Goal: Transaction & Acquisition: Purchase product/service

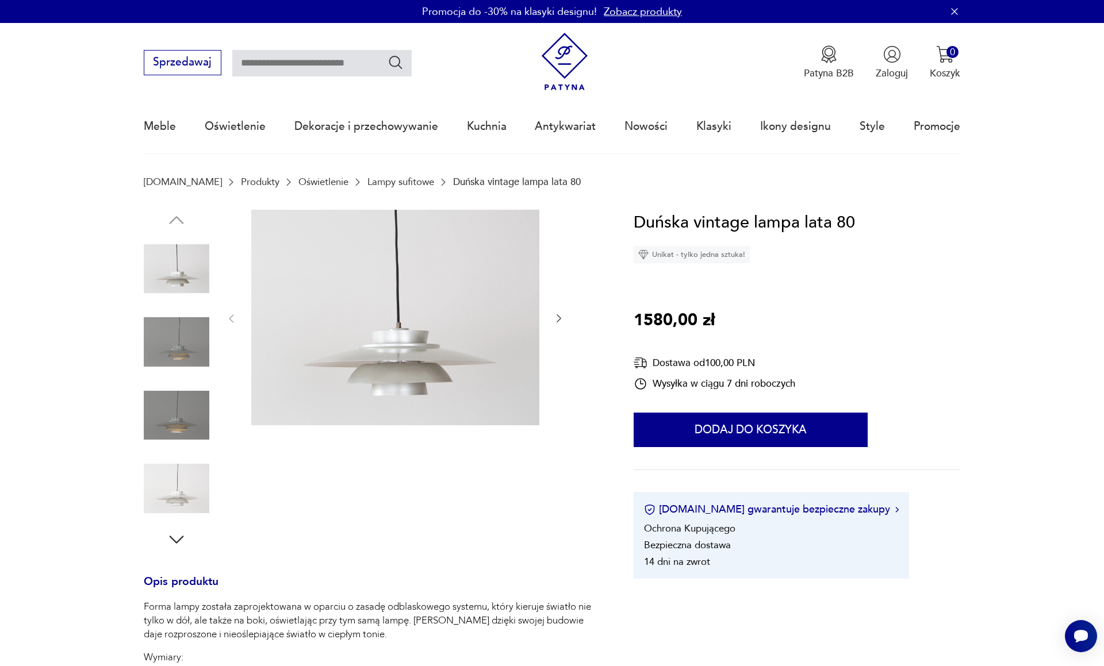
scroll to position [2, 0]
click at [182, 410] on img at bounding box center [177, 416] width 66 height 66
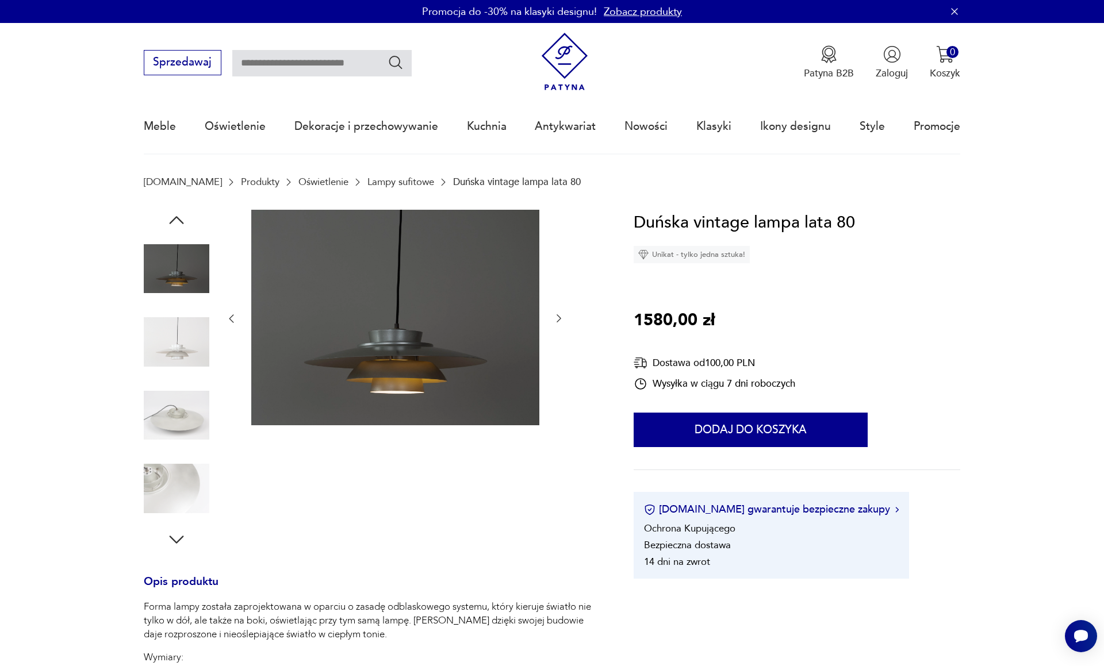
click at [293, 342] on img at bounding box center [395, 318] width 288 height 216
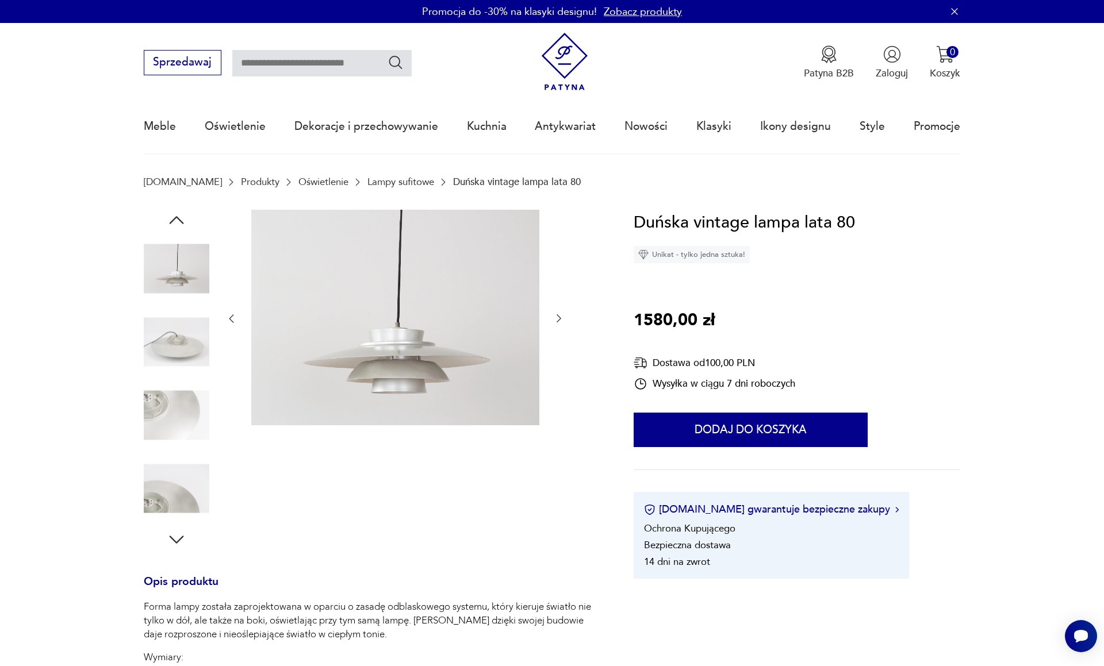
click at [436, 328] on img at bounding box center [395, 318] width 288 height 216
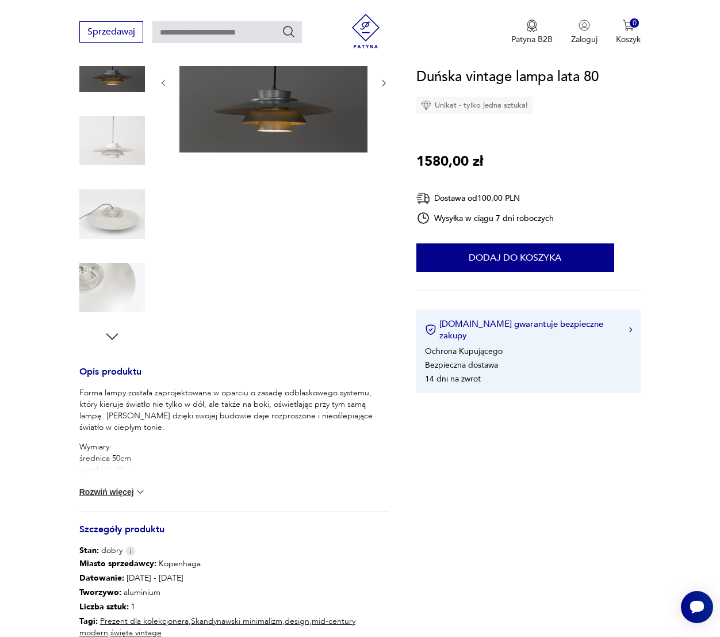
scroll to position [182, 0]
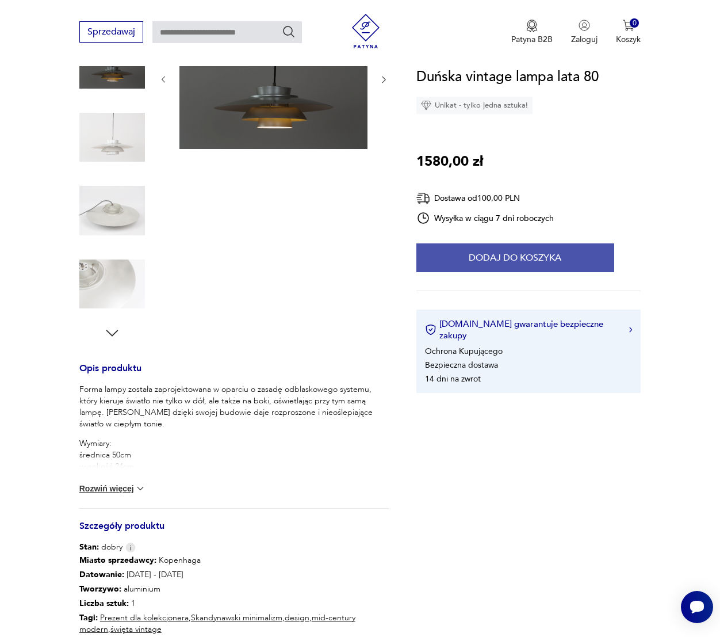
click at [460, 254] on button "Dodaj do koszyka" at bounding box center [515, 257] width 198 height 29
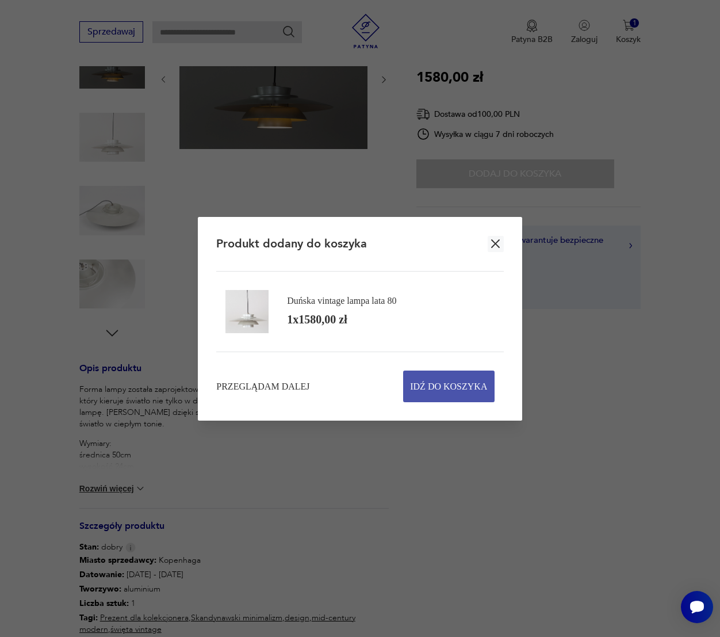
click at [465, 388] on span "Idź do koszyka" at bounding box center [448, 386] width 77 height 30
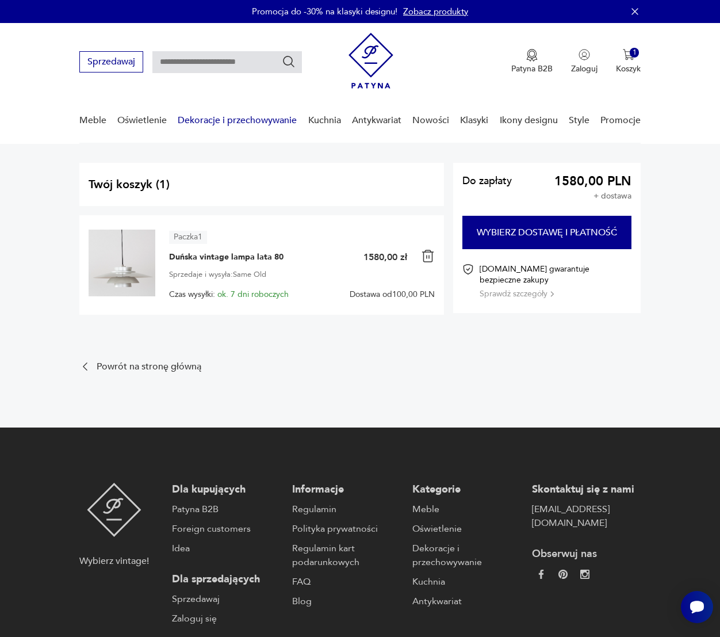
click at [277, 118] on link "Dekoracje i przechowywanie" at bounding box center [237, 120] width 119 height 44
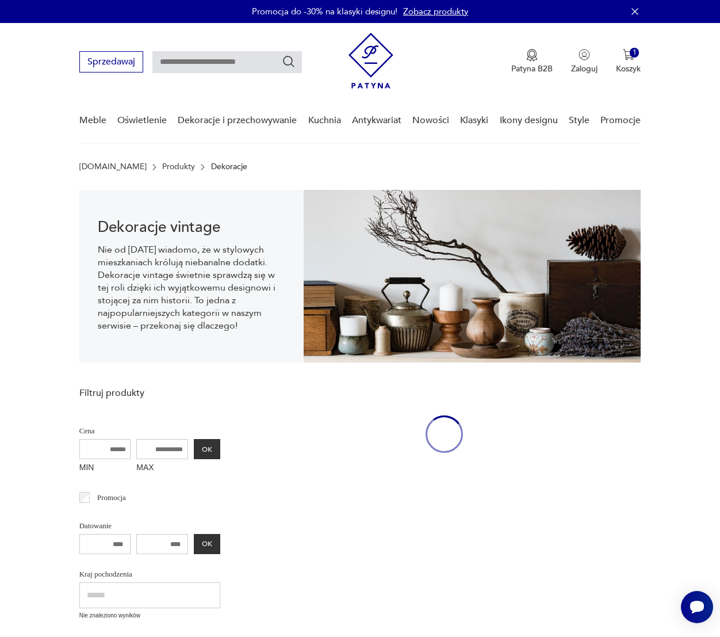
scroll to position [17, 0]
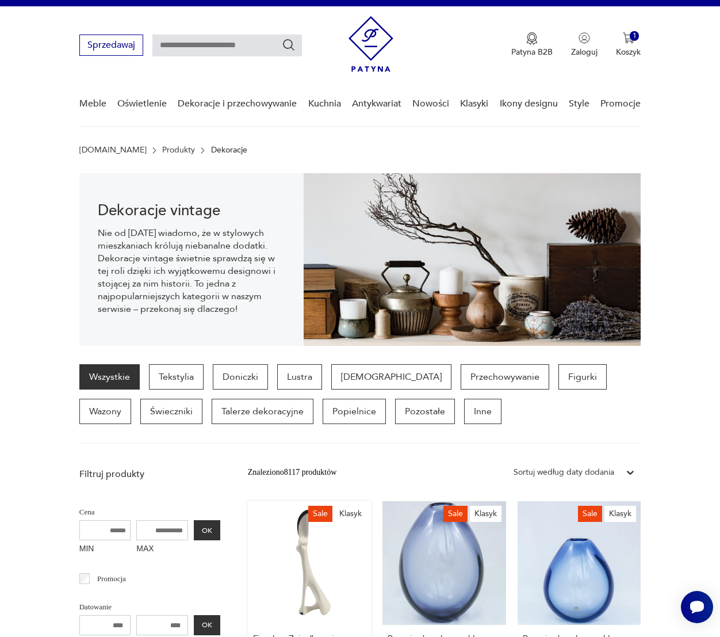
click at [309, 515] on link "Sale Klasyk Figurka „Zając”, proj. [PERSON_NAME], [PERSON_NAME], 1956, re-edycj…" at bounding box center [310, 619] width 124 height 236
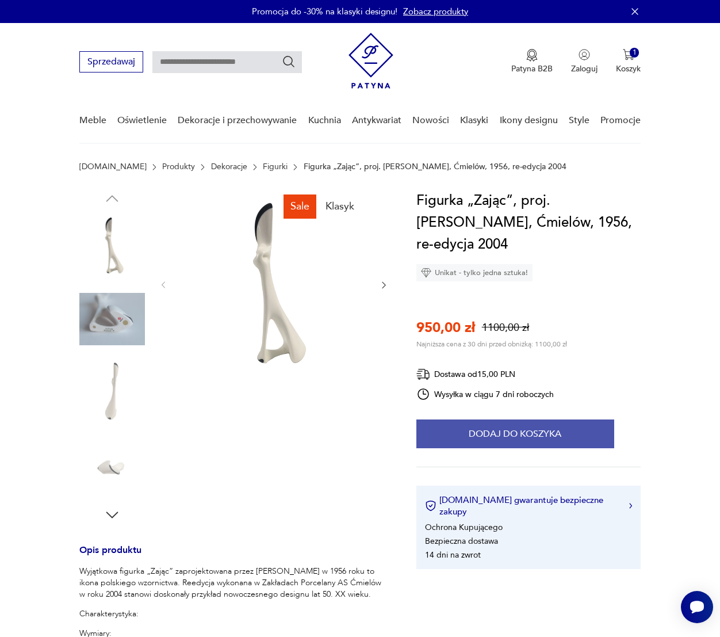
click at [512, 438] on button "Dodaj do koszyka" at bounding box center [515, 433] width 198 height 29
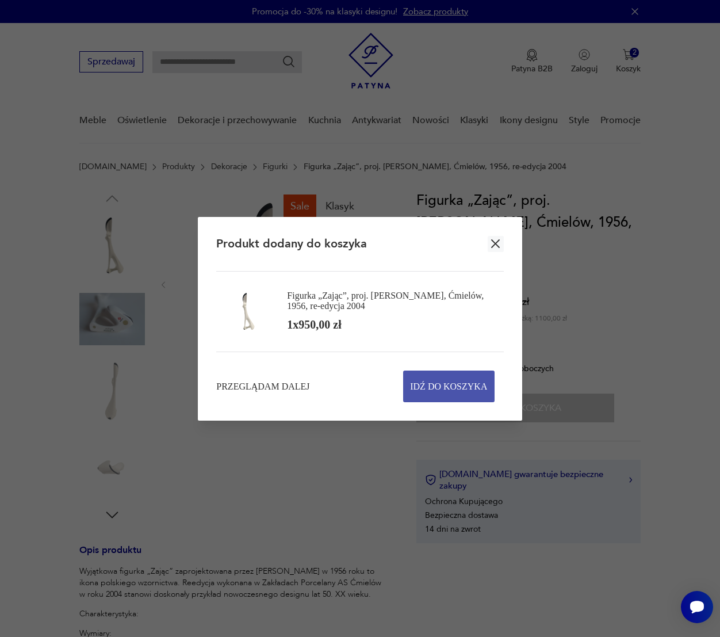
click at [439, 390] on span "Idź do koszyka" at bounding box center [448, 386] width 77 height 30
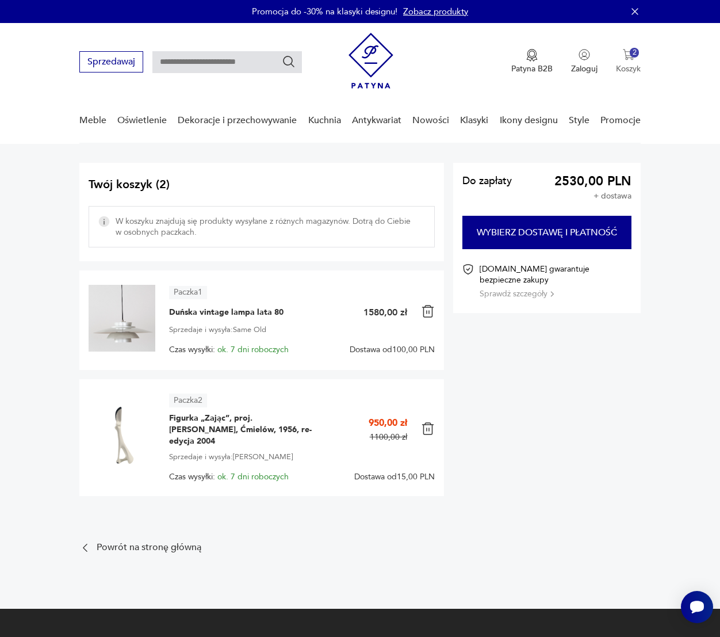
click at [622, 60] on button "2 Koszyk" at bounding box center [628, 61] width 25 height 25
click at [478, 351] on div "Do zapłaty 2530,00 PLN + dostawa Wybierz dostawę i płatność [DOMAIN_NAME] gwara…" at bounding box center [547, 334] width 188 height 342
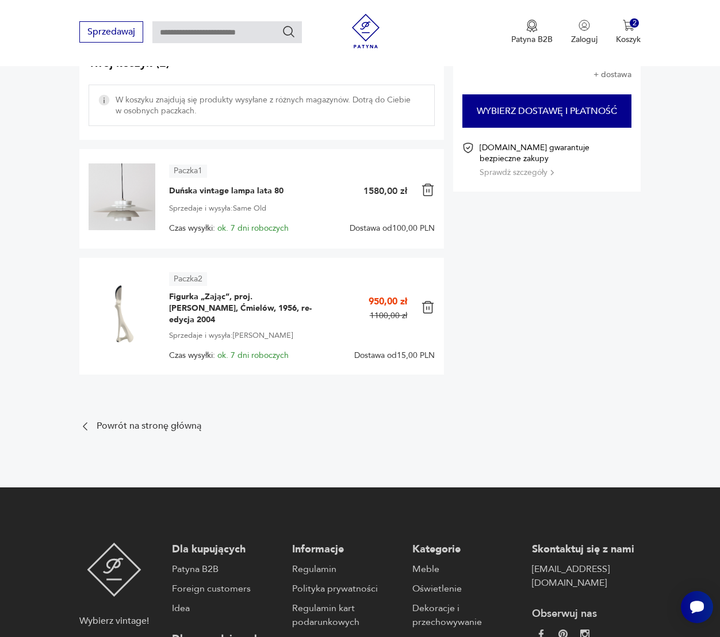
scroll to position [123, 0]
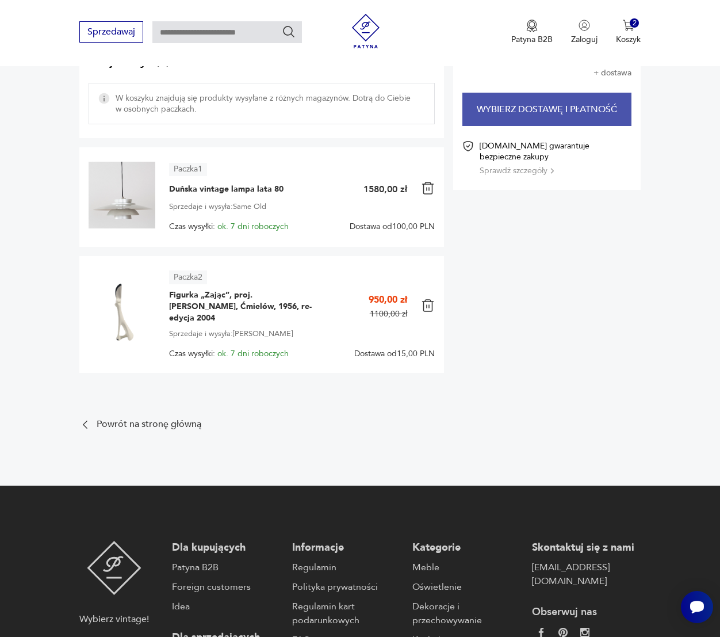
click at [531, 108] on button "Wybierz dostawę i płatność" at bounding box center [547, 109] width 170 height 33
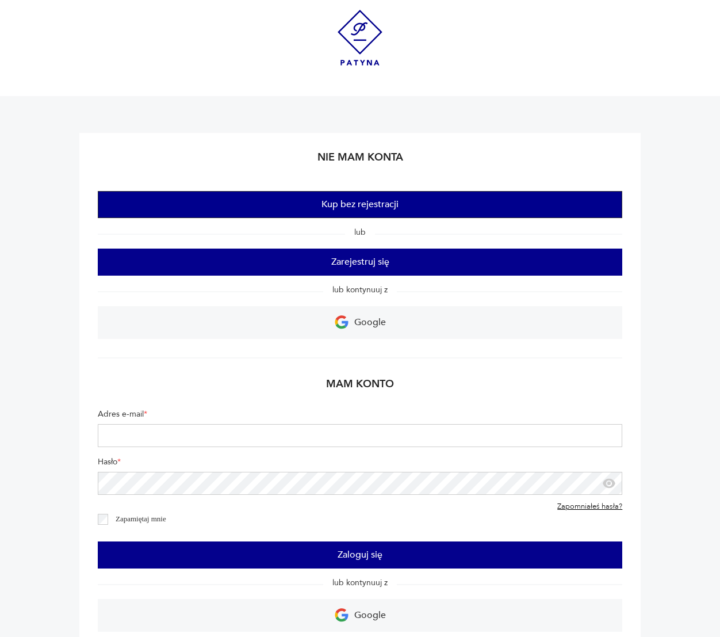
click at [371, 200] on button "Kup bez rejestracji" at bounding box center [360, 204] width 525 height 27
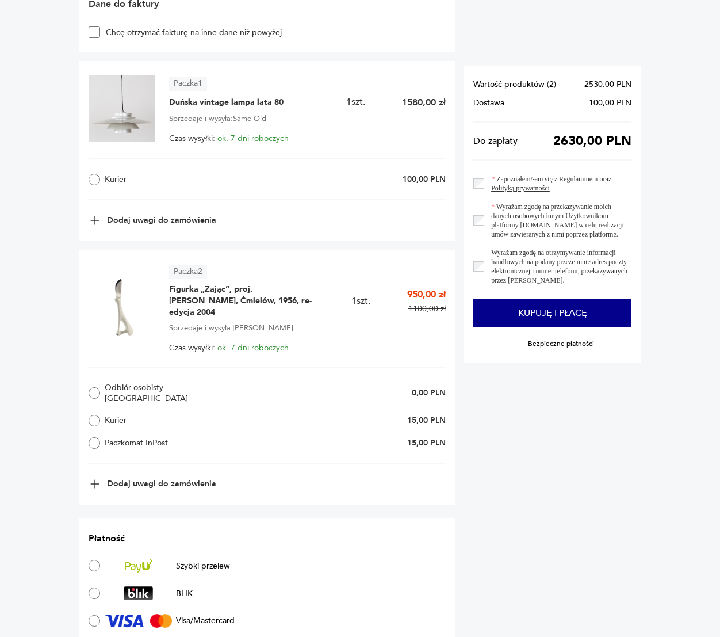
scroll to position [695, 0]
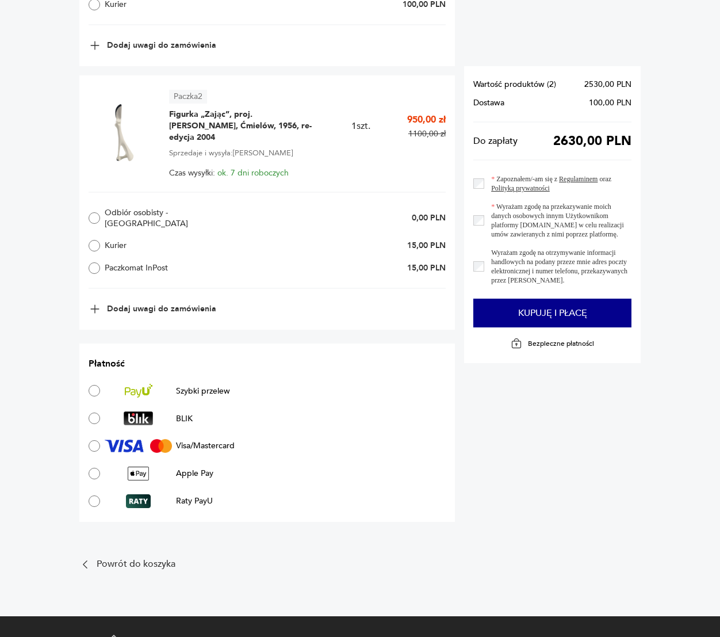
click at [117, 247] on div "Odbiór osobisty - Gdynia 0,00 PLN Kurier 15,00 PLN Paczkomat InPost 15,00 PLN" at bounding box center [267, 239] width 357 height 97
click at [111, 262] on label "Paczkomat InPost" at bounding box center [165, 268] width 152 height 12
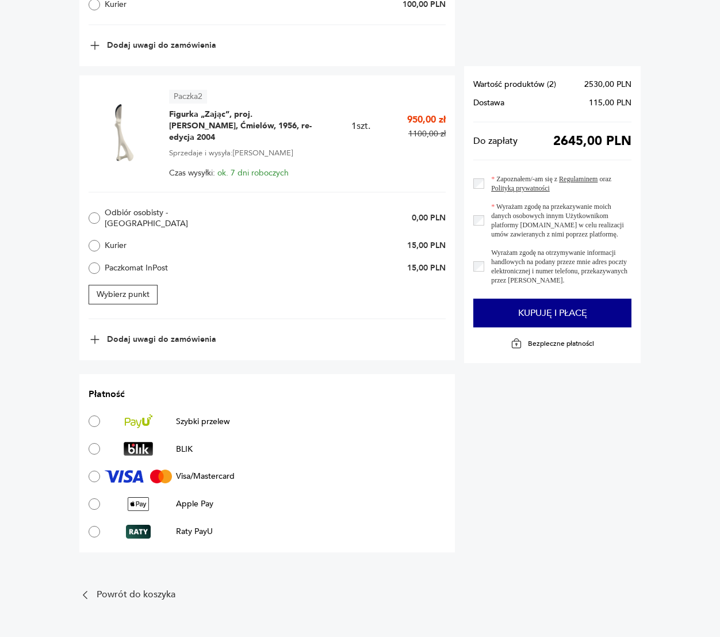
click at [597, 178] on link "Regulaminem" at bounding box center [578, 179] width 39 height 8
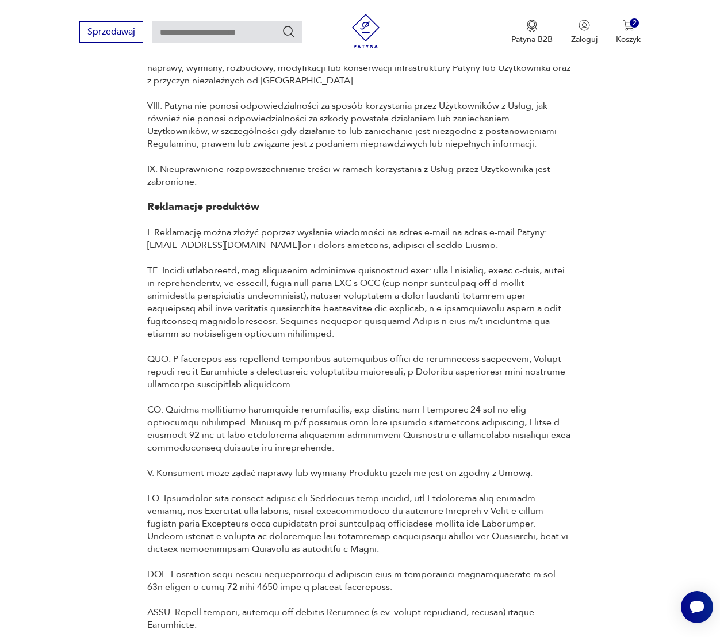
scroll to position [3210, 0]
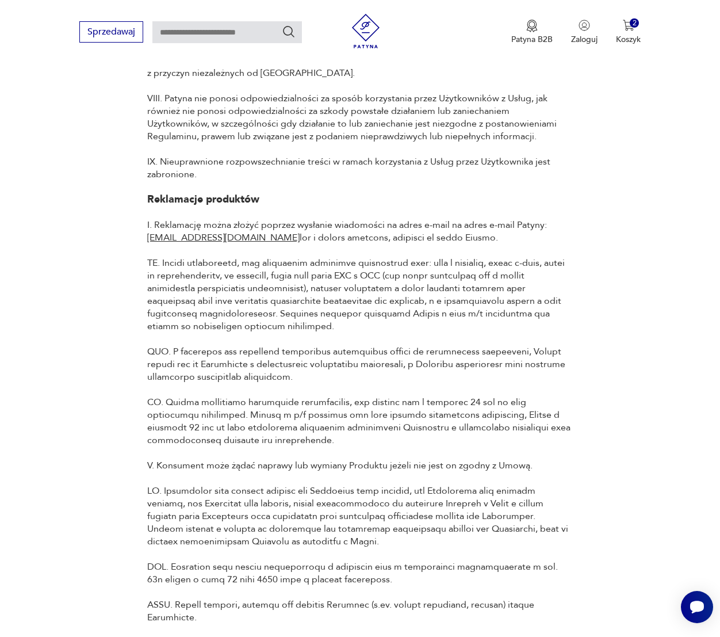
click at [376, 300] on p "I. Reklamację można złożyć poprzez wysłanie wiadomości na adres e-mail na adres…" at bounding box center [360, 333] width 426 height 228
